Goal: Task Accomplishment & Management: Complete application form

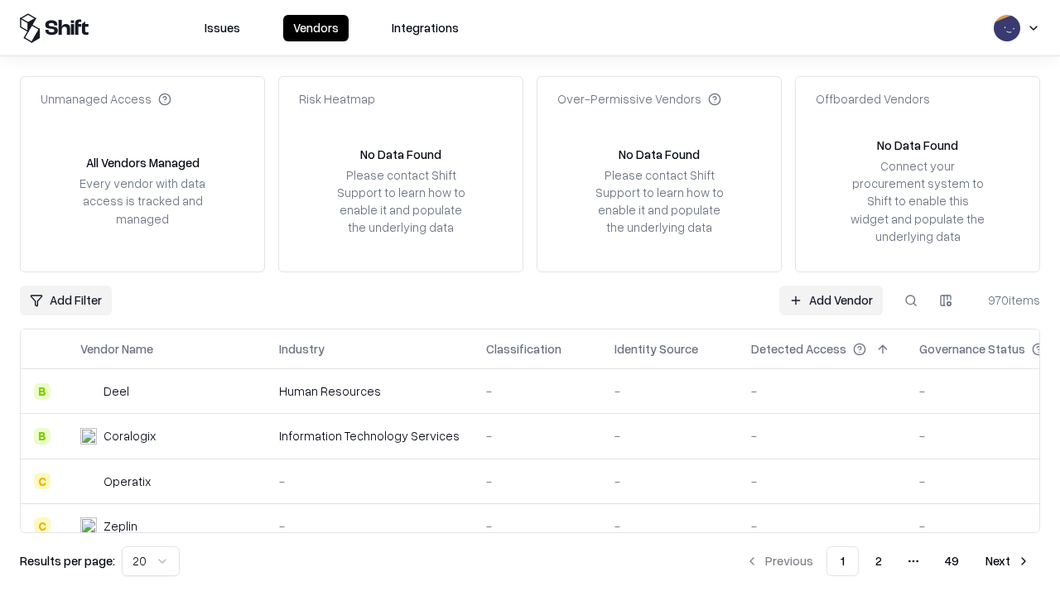
click at [830, 300] on link "Add Vendor" at bounding box center [830, 301] width 103 height 30
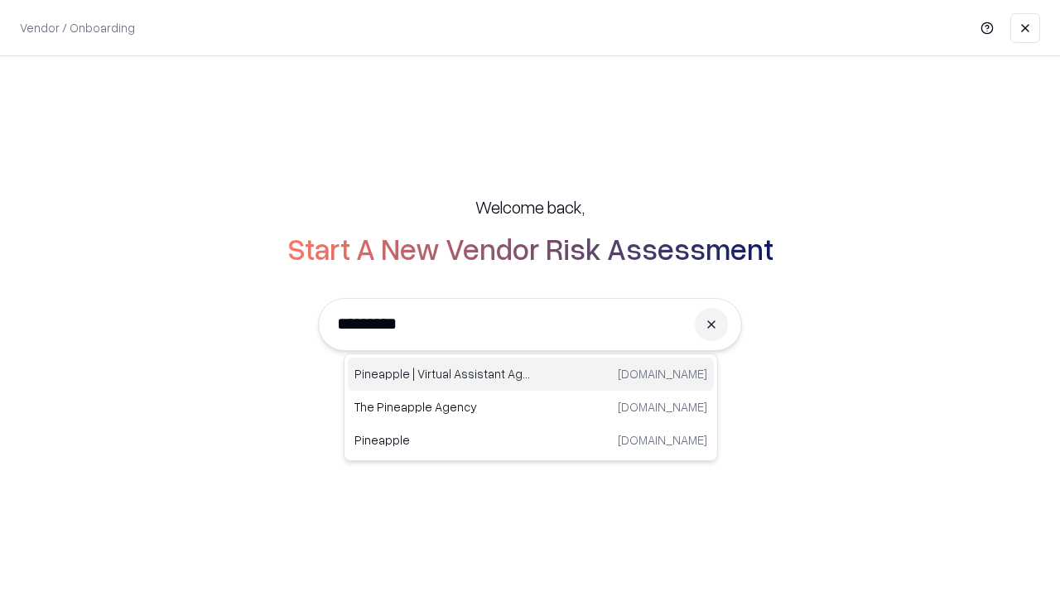
click at [531, 374] on div "Pineapple | Virtual Assistant Agency [DOMAIN_NAME]" at bounding box center [531, 374] width 366 height 33
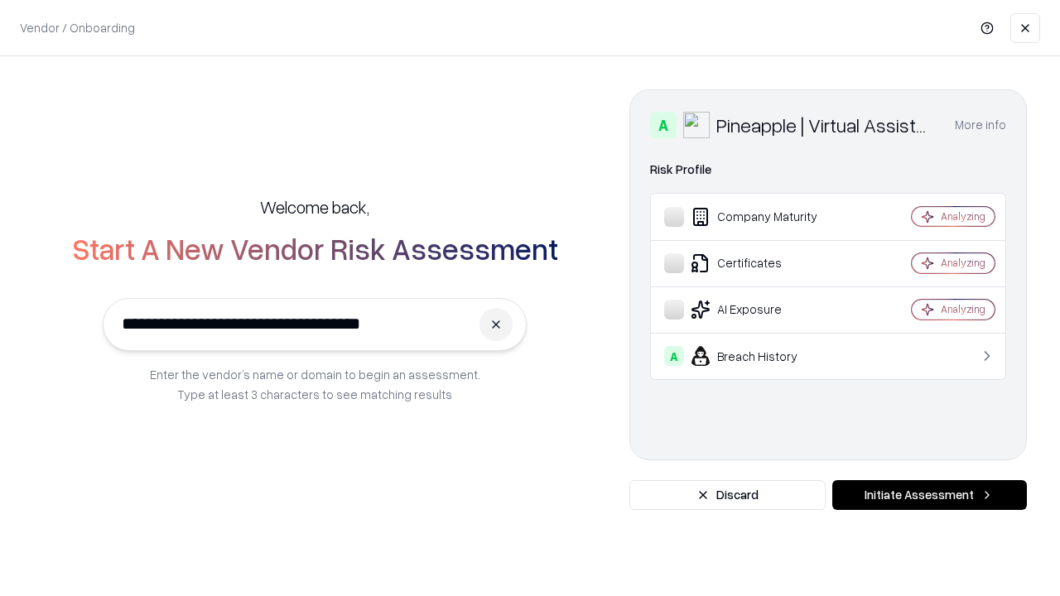
type input "**********"
click at [929, 495] on button "Initiate Assessment" at bounding box center [929, 495] width 195 height 30
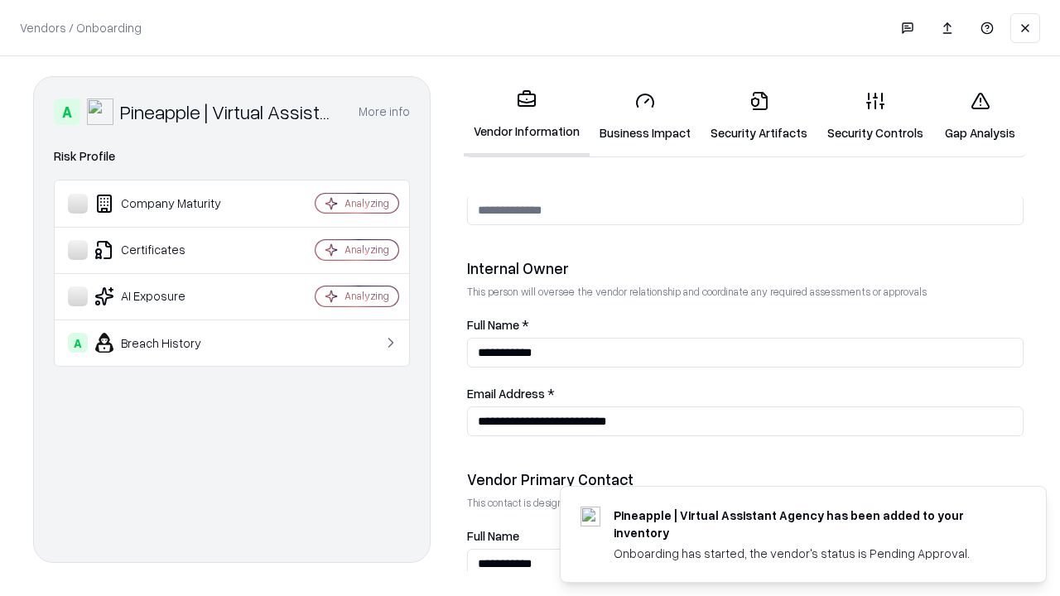
scroll to position [858, 0]
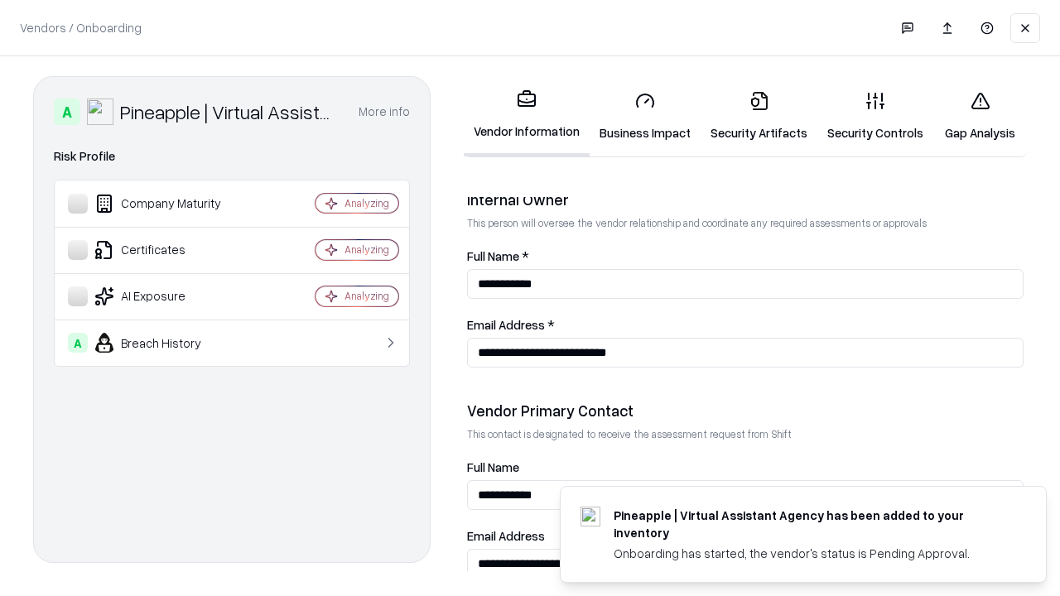
click at [645, 116] on link "Business Impact" at bounding box center [644, 116] width 111 height 77
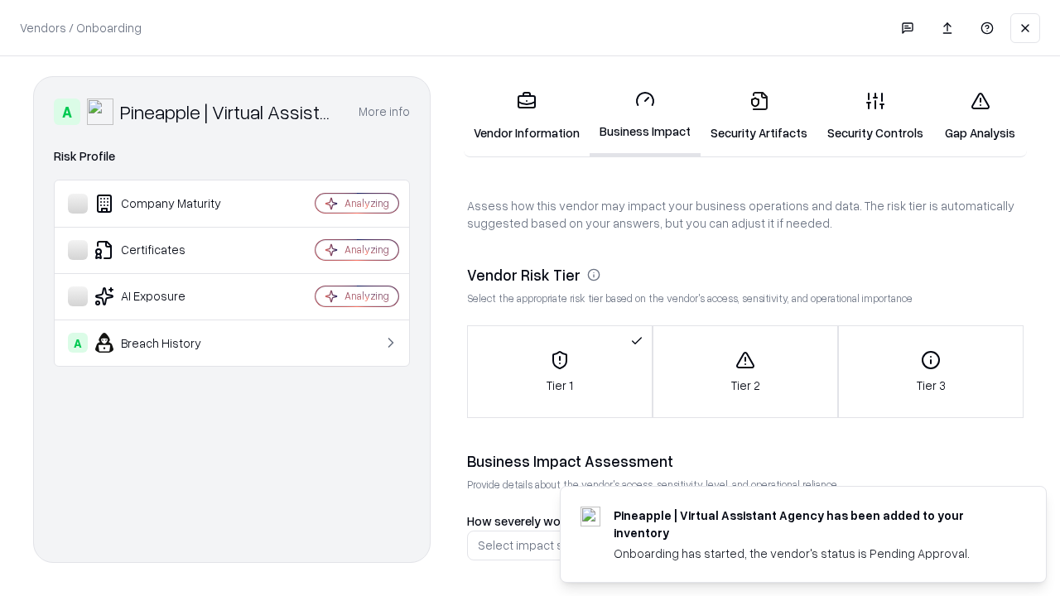
click at [758, 116] on link "Security Artifacts" at bounding box center [758, 116] width 117 height 77
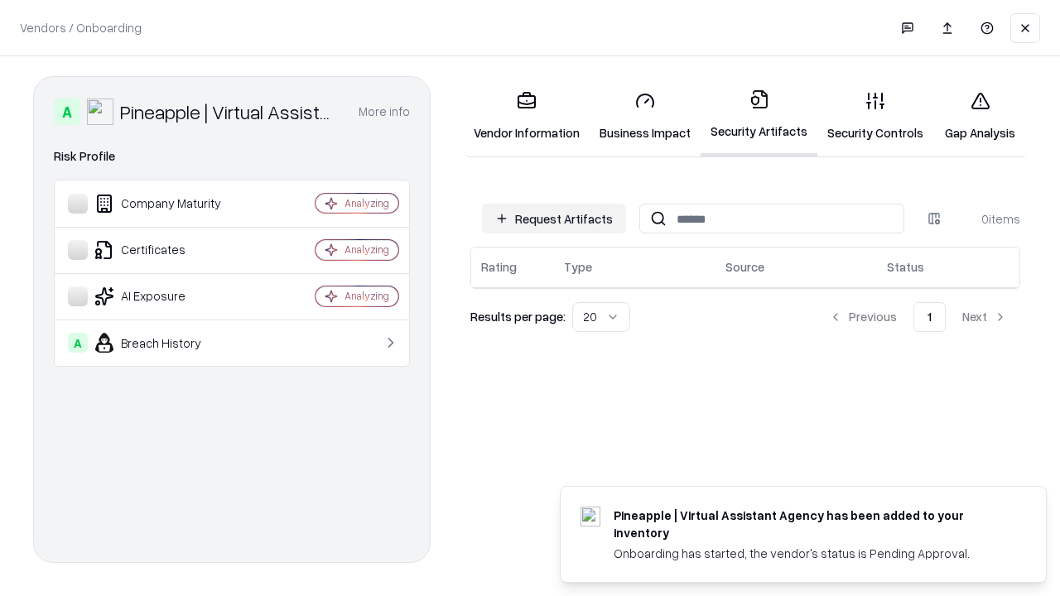
click at [554, 219] on button "Request Artifacts" at bounding box center [554, 219] width 144 height 30
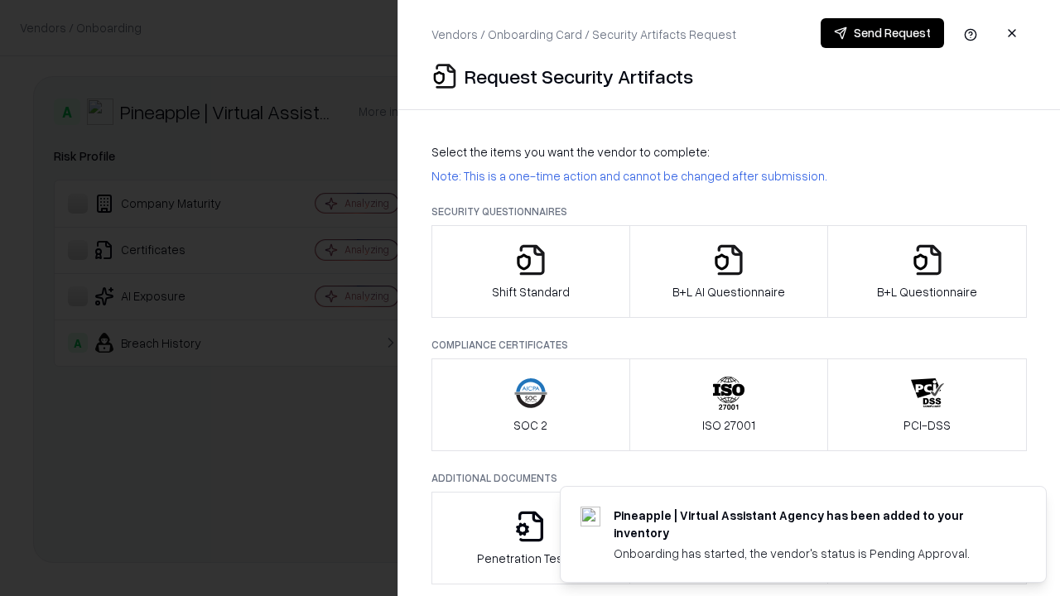
click at [530, 272] on icon "button" at bounding box center [530, 259] width 33 height 33
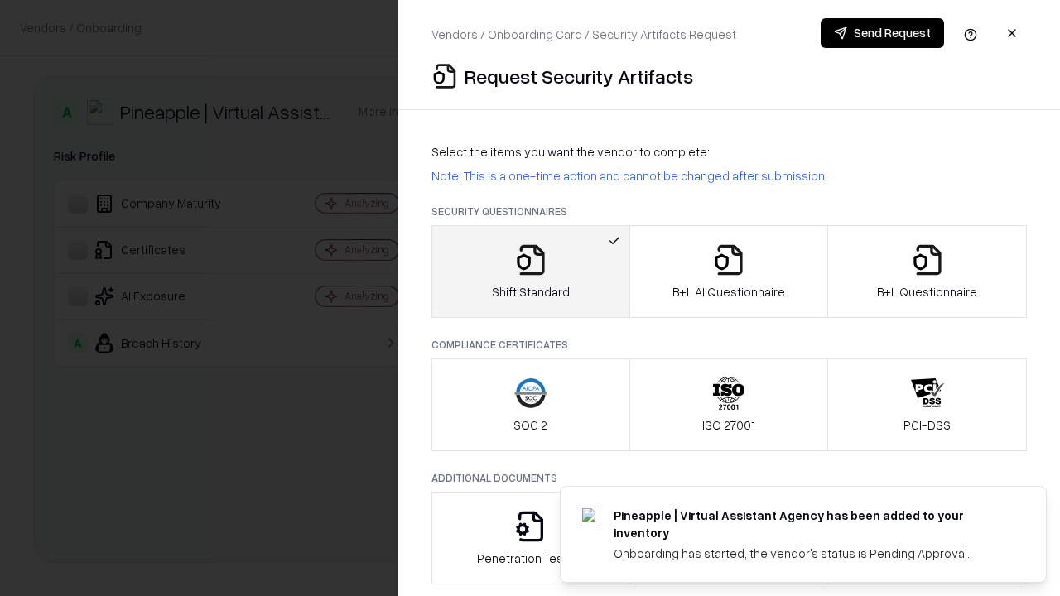
click at [882, 33] on button "Send Request" at bounding box center [881, 33] width 123 height 30
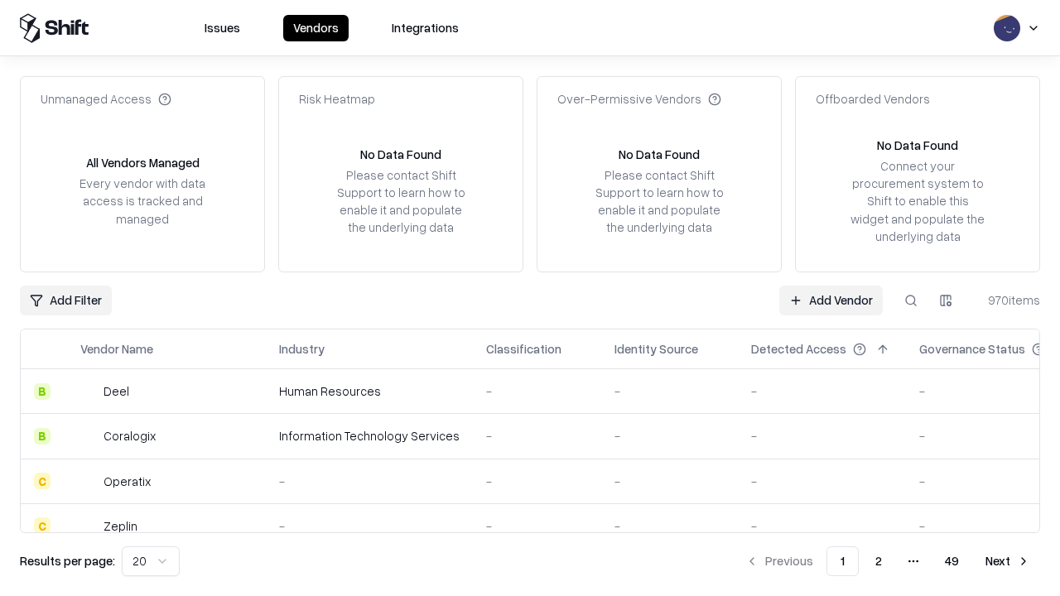
click at [911, 300] on button at bounding box center [911, 301] width 30 height 30
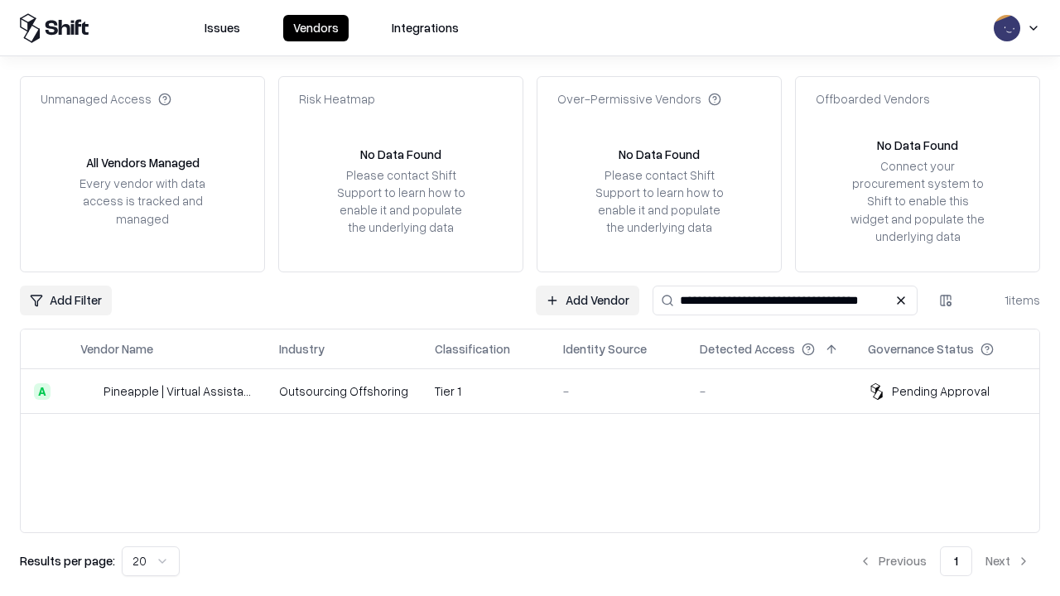
type input "**********"
click at [540, 391] on td "Tier 1" at bounding box center [485, 391] width 128 height 45
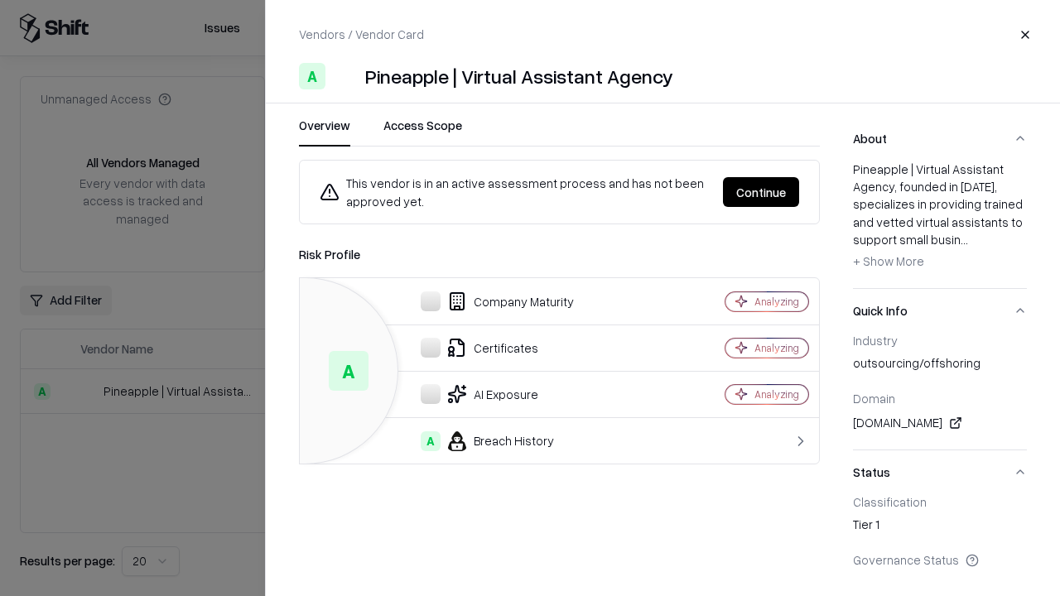
click at [761, 192] on button "Continue" at bounding box center [761, 192] width 76 height 30
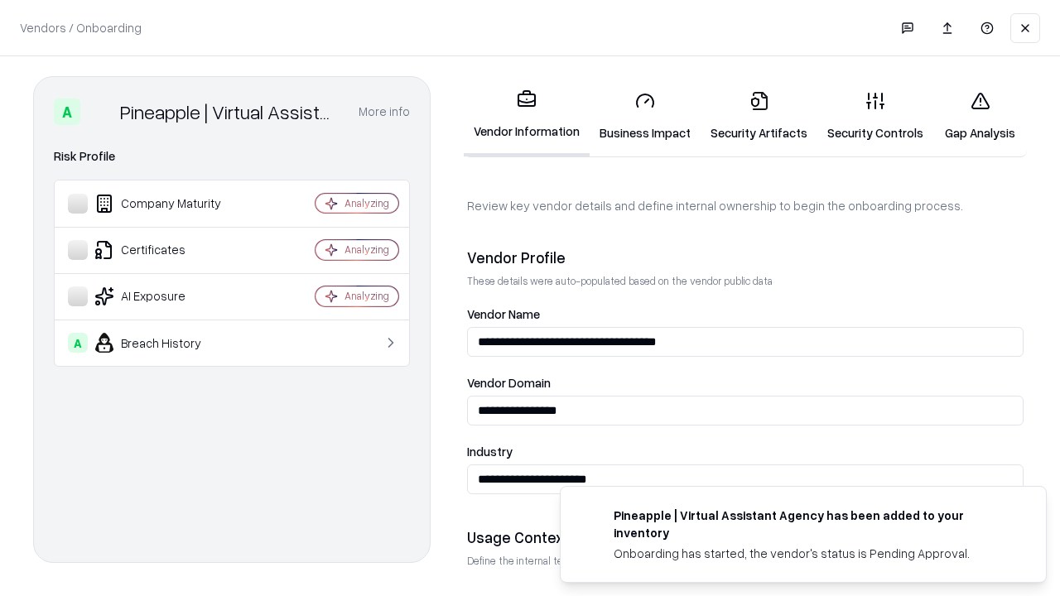
click at [758, 116] on link "Security Artifacts" at bounding box center [758, 116] width 117 height 77
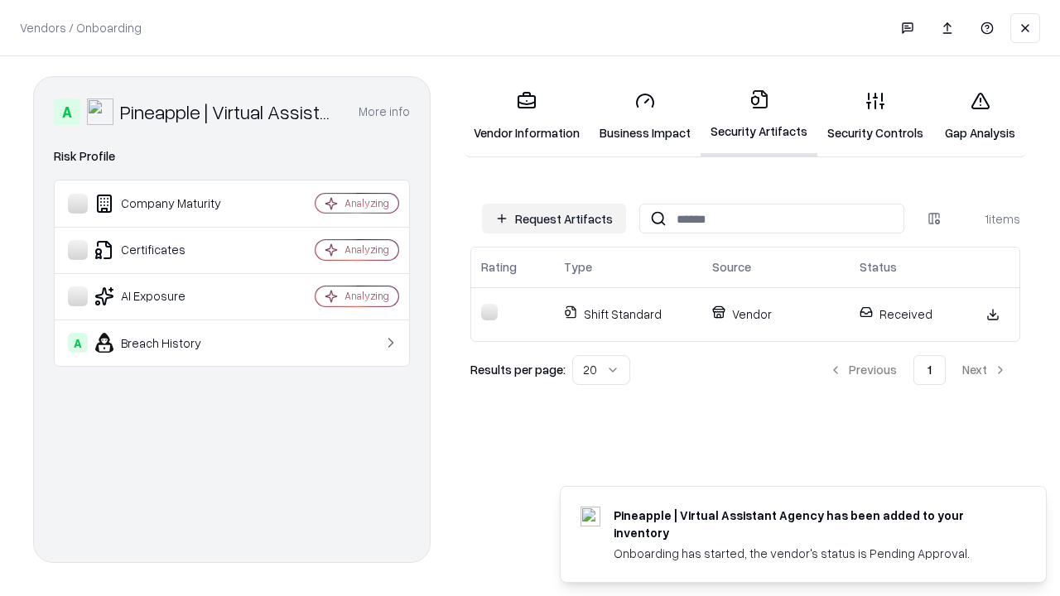
click at [875, 116] on link "Security Controls" at bounding box center [875, 116] width 116 height 77
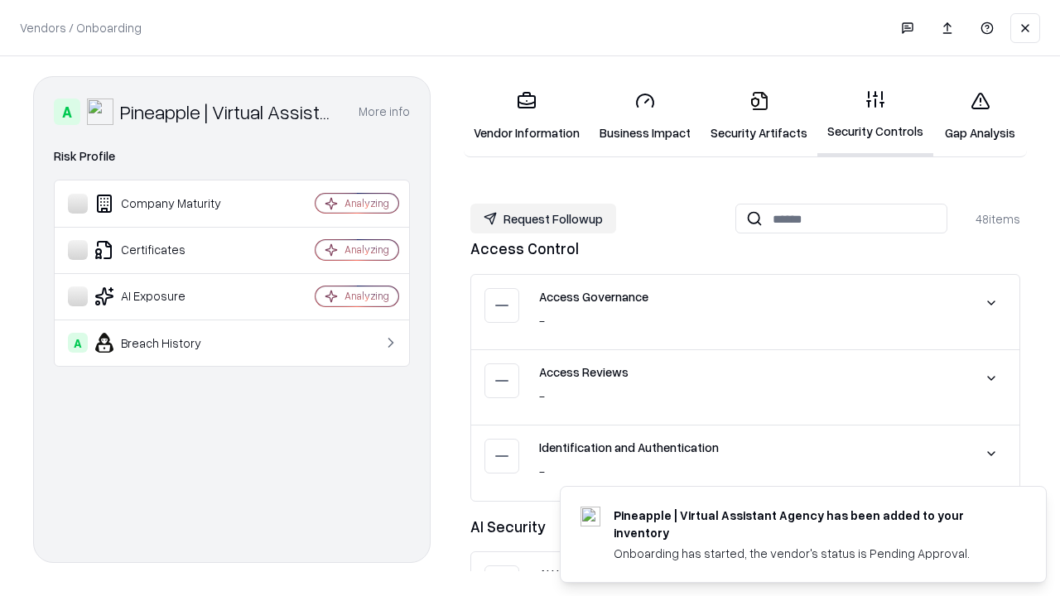
click at [543, 219] on button "Request Followup" at bounding box center [543, 219] width 146 height 30
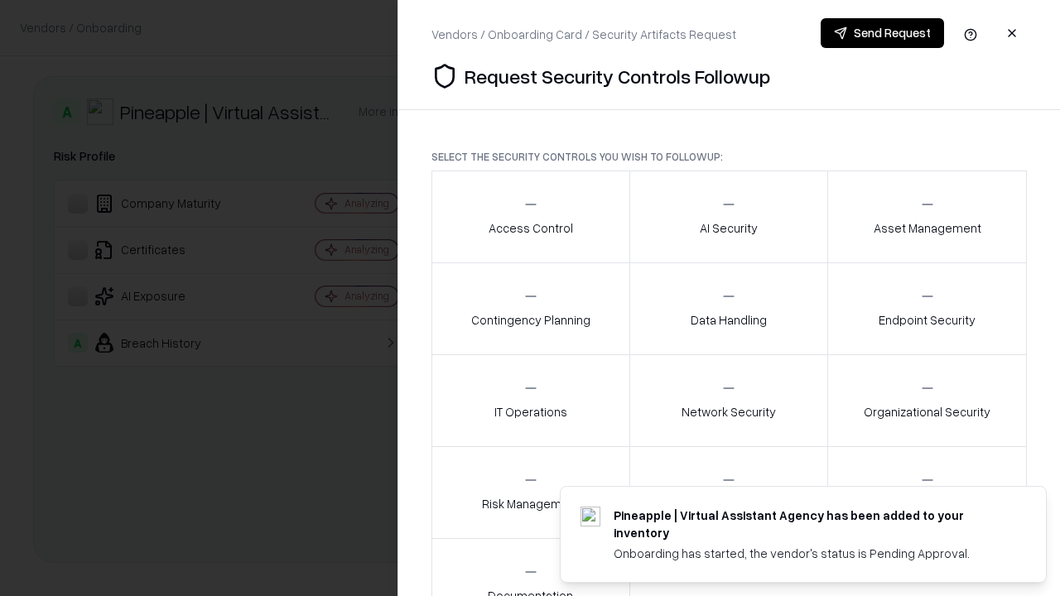
click at [530, 217] on div "Access Control" at bounding box center [530, 216] width 84 height 41
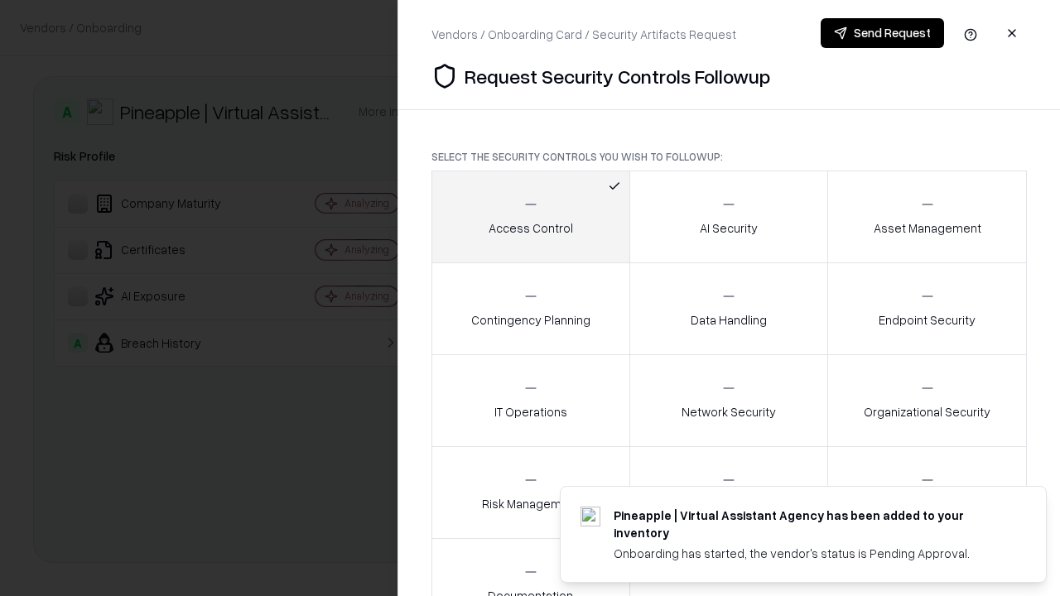
click at [882, 33] on button "Send Request" at bounding box center [881, 33] width 123 height 30
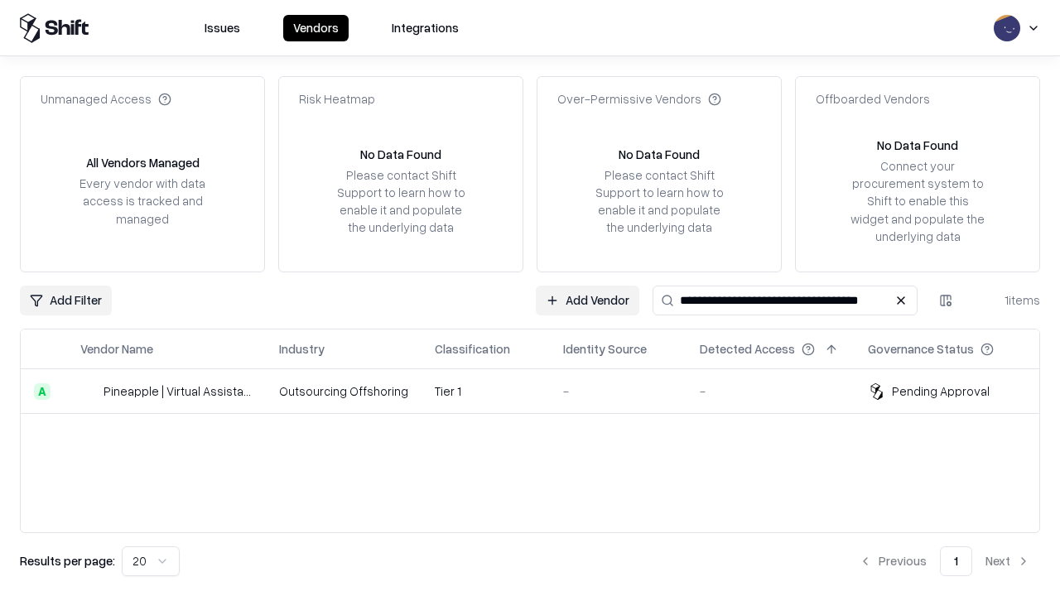
type input "**********"
click at [540, 391] on td "Tier 1" at bounding box center [485, 391] width 128 height 45
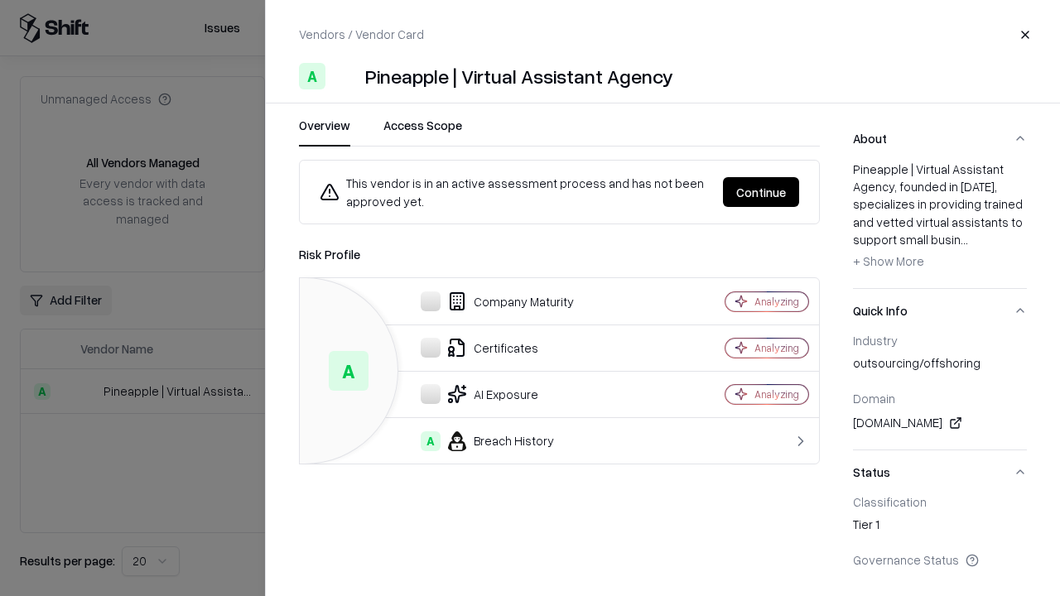
click at [761, 192] on button "Continue" at bounding box center [761, 192] width 76 height 30
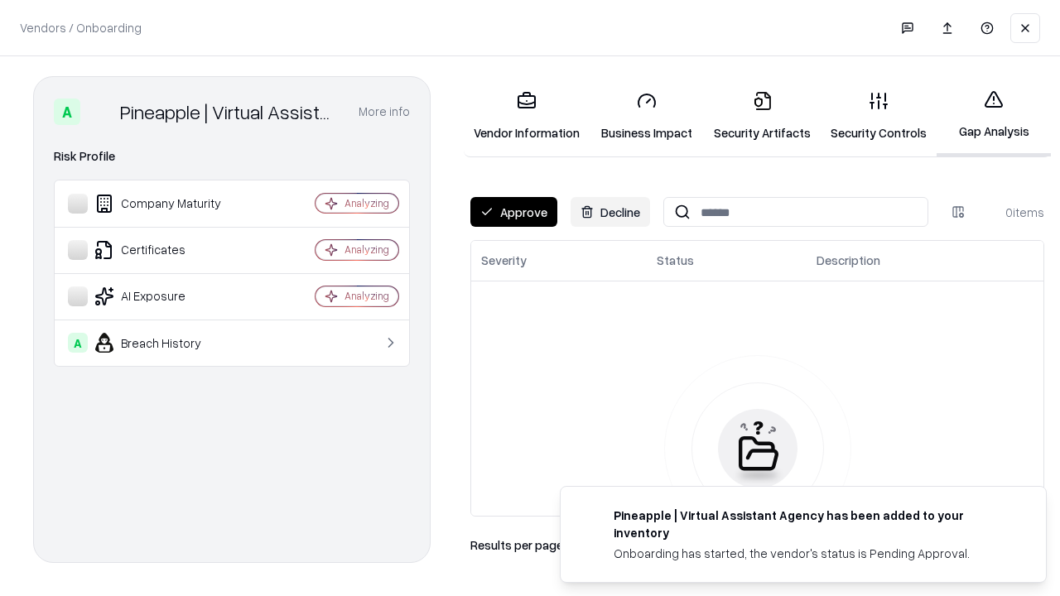
click at [513, 212] on button "Approve" at bounding box center [513, 212] width 87 height 30
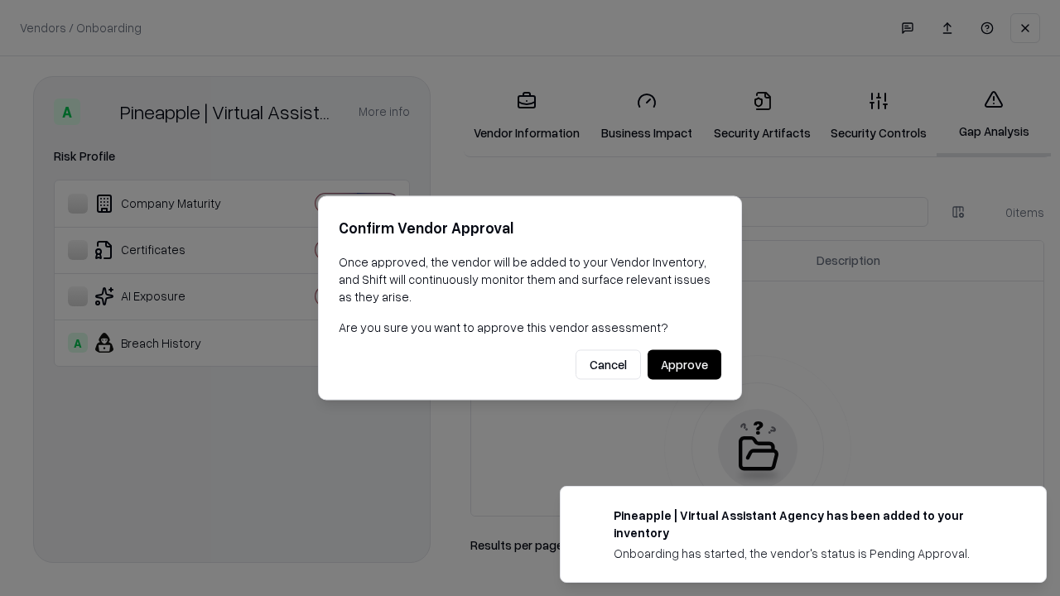
click at [684, 364] on button "Approve" at bounding box center [684, 365] width 74 height 30
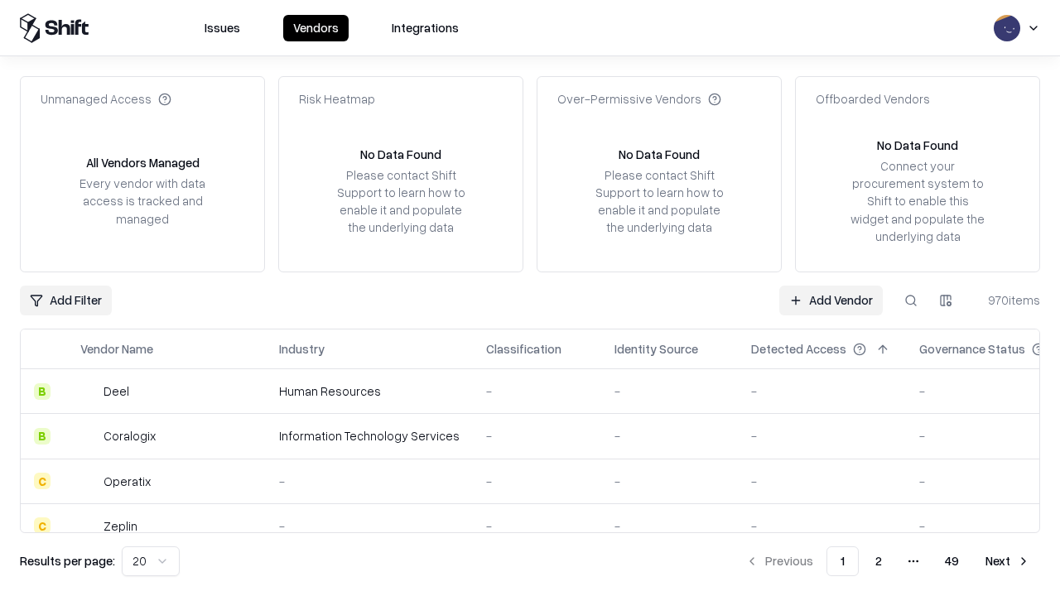
type input "**********"
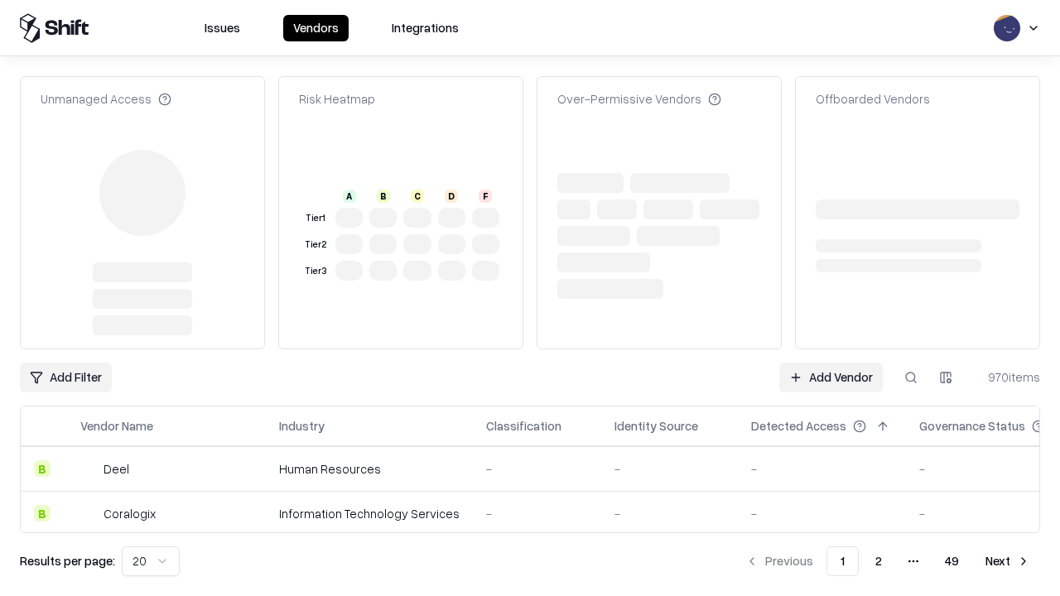
click at [830, 363] on link "Add Vendor" at bounding box center [830, 378] width 103 height 30
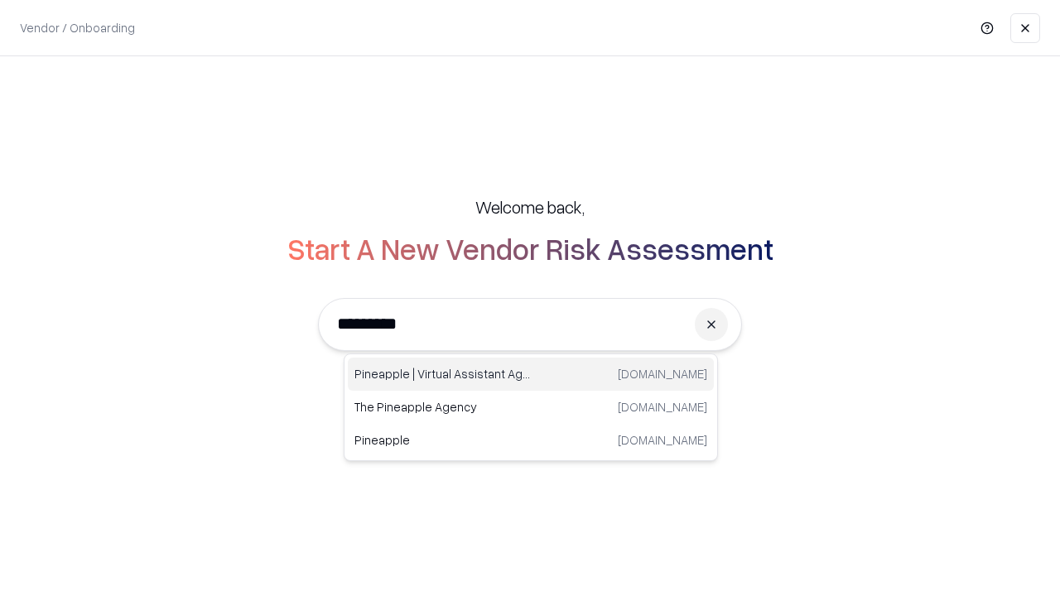
click at [531, 374] on div "Pineapple | Virtual Assistant Agency [DOMAIN_NAME]" at bounding box center [531, 374] width 366 height 33
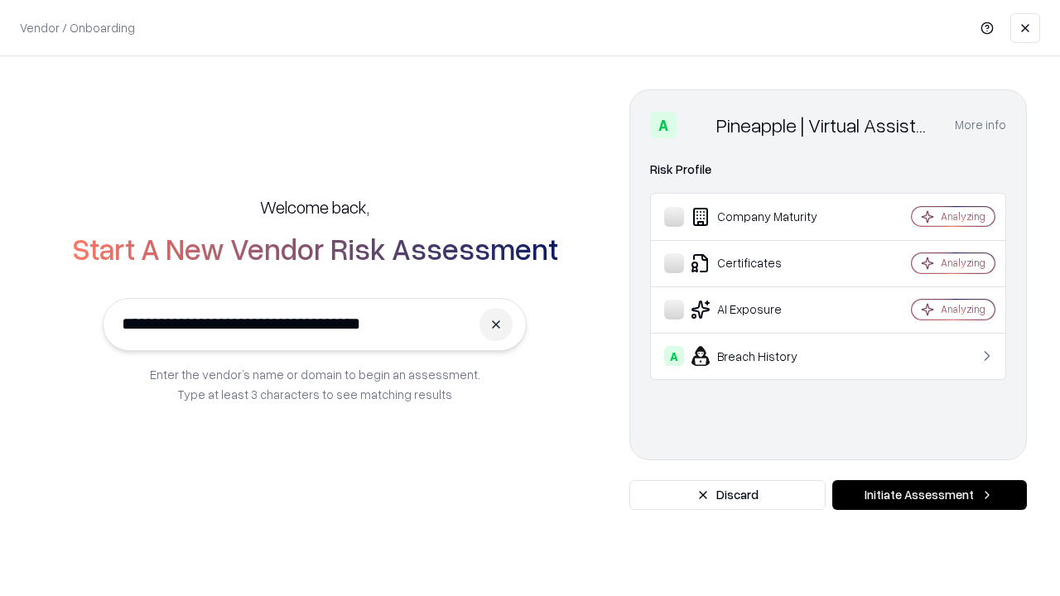
type input "**********"
click at [929, 495] on button "Initiate Assessment" at bounding box center [929, 495] width 195 height 30
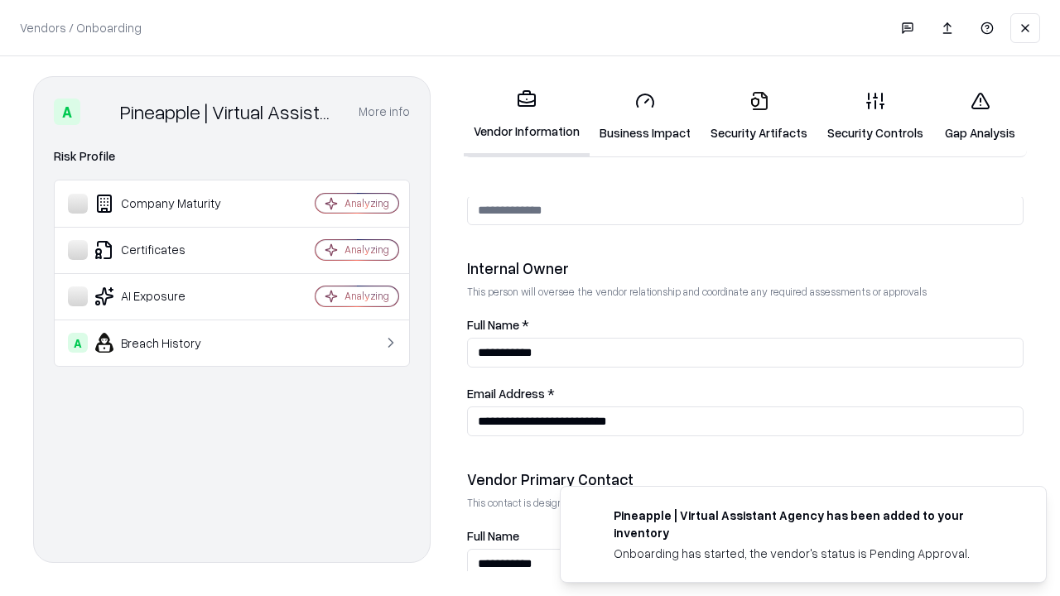
scroll to position [858, 0]
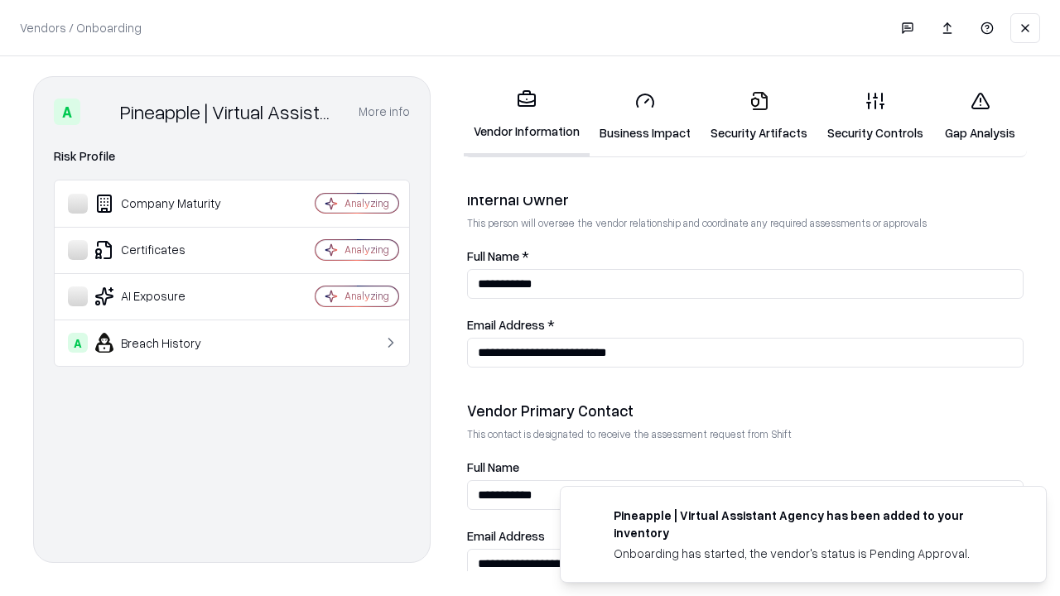
click at [979, 116] on link "Gap Analysis" at bounding box center [980, 116] width 94 height 77
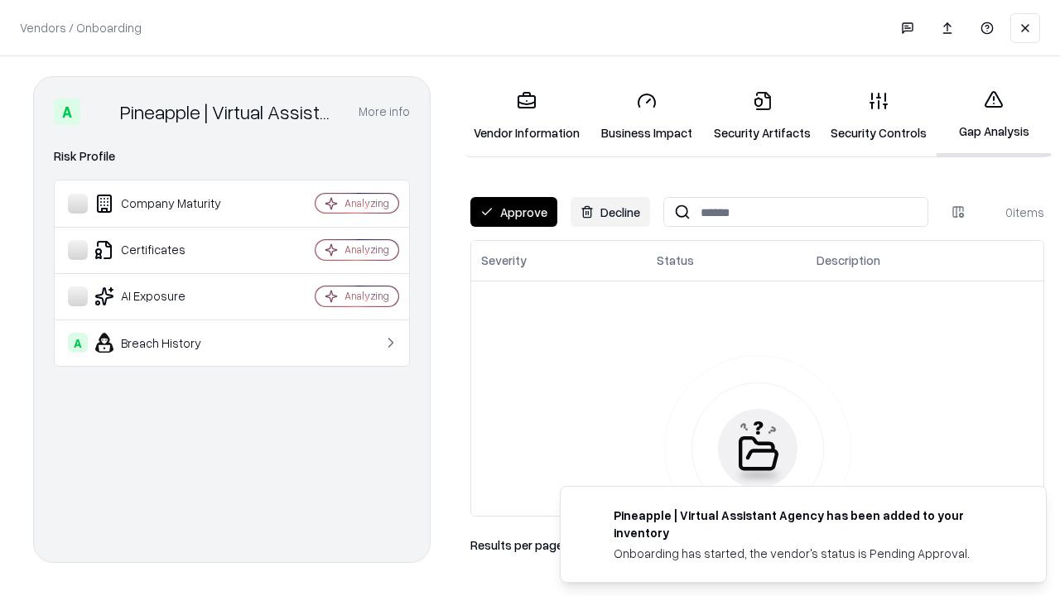
click at [513, 212] on button "Approve" at bounding box center [513, 212] width 87 height 30
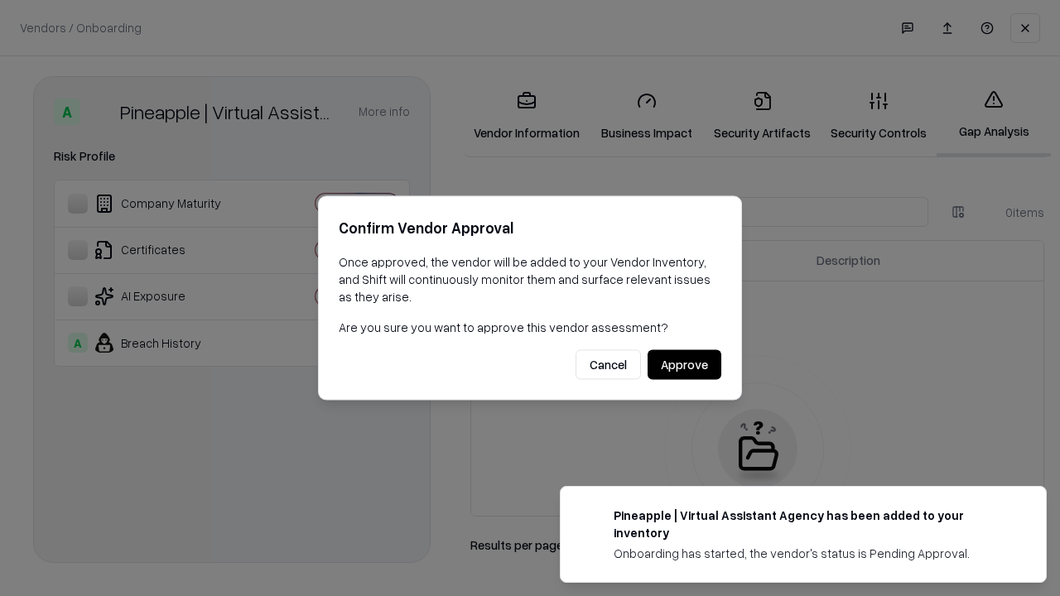
click at [684, 364] on button "Approve" at bounding box center [684, 365] width 74 height 30
